Goal: Task Accomplishment & Management: Manage account settings

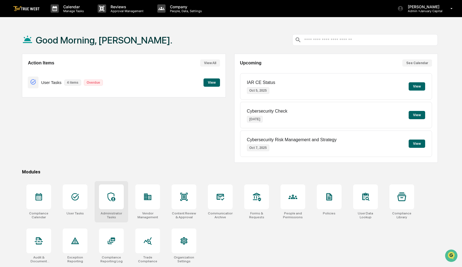
click at [112, 201] on div at bounding box center [111, 196] width 9 height 9
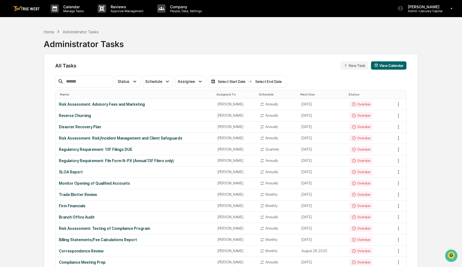
click at [95, 82] on input "text" at bounding box center [87, 81] width 47 height 7
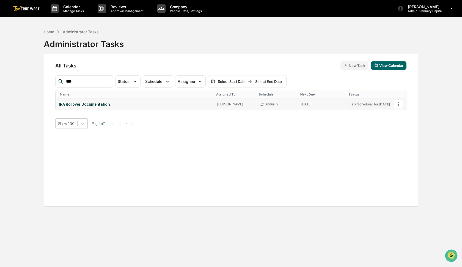
type input "***"
click at [398, 105] on icon at bounding box center [398, 104] width 6 height 6
click at [405, 137] on li "Delete Task" at bounding box center [417, 134] width 44 height 10
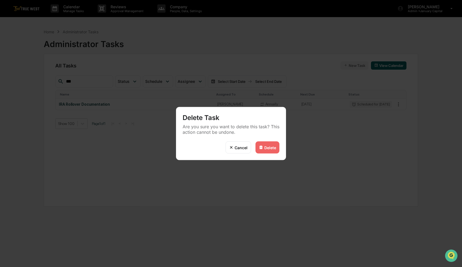
click at [268, 147] on div "Delete" at bounding box center [270, 147] width 12 height 5
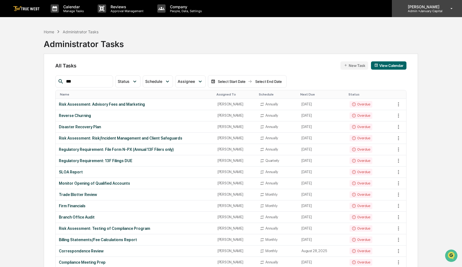
click at [430, 11] on p "Admin • January Capital" at bounding box center [422, 11] width 39 height 4
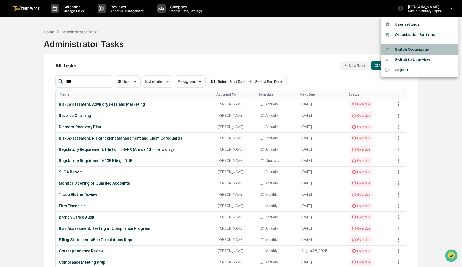
click at [415, 50] on li "Switch Organization" at bounding box center [418, 49] width 77 height 10
